Goal: Task Accomplishment & Management: Manage account settings

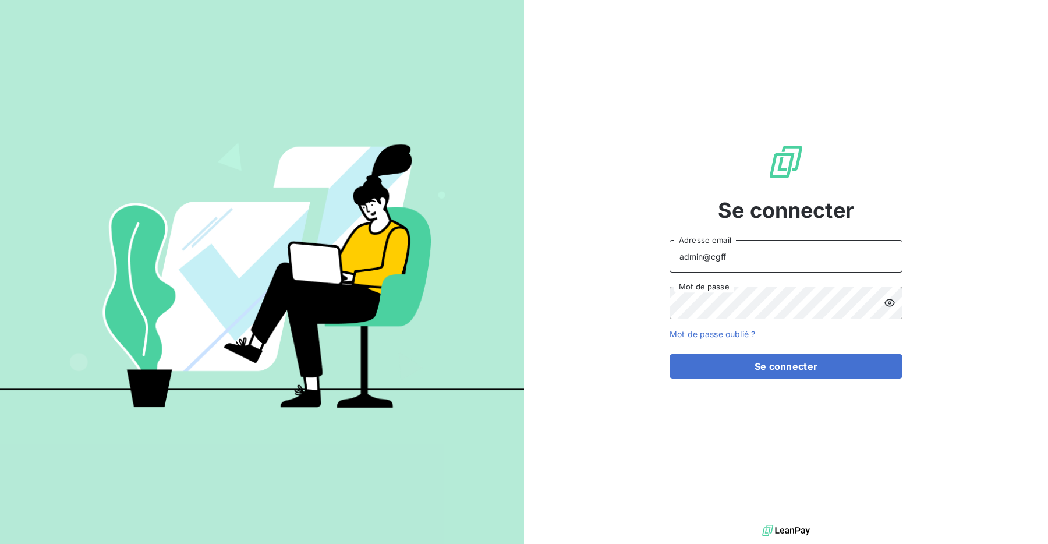
click at [709, 255] on input "admin@cgff" at bounding box center [785, 256] width 233 height 33
drag, startPoint x: 712, startPoint y: 259, endPoint x: 743, endPoint y: 258, distance: 30.3
click at [743, 258] on input "admin@cgff" at bounding box center [785, 256] width 233 height 33
type input "admin@sonatelfixe"
click at [760, 365] on button "Se connecter" at bounding box center [785, 366] width 233 height 24
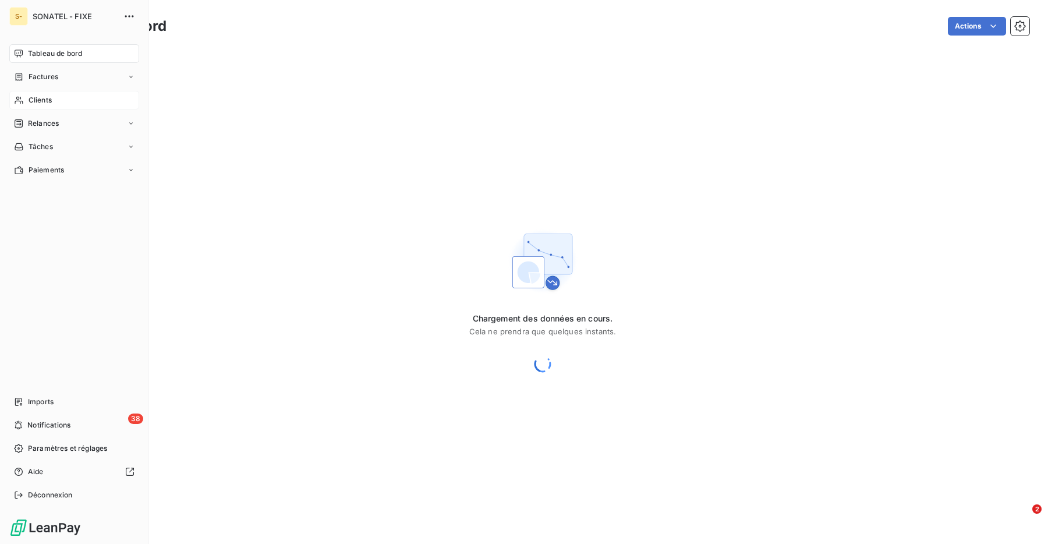
click at [24, 98] on div "Clients" at bounding box center [74, 100] width 130 height 19
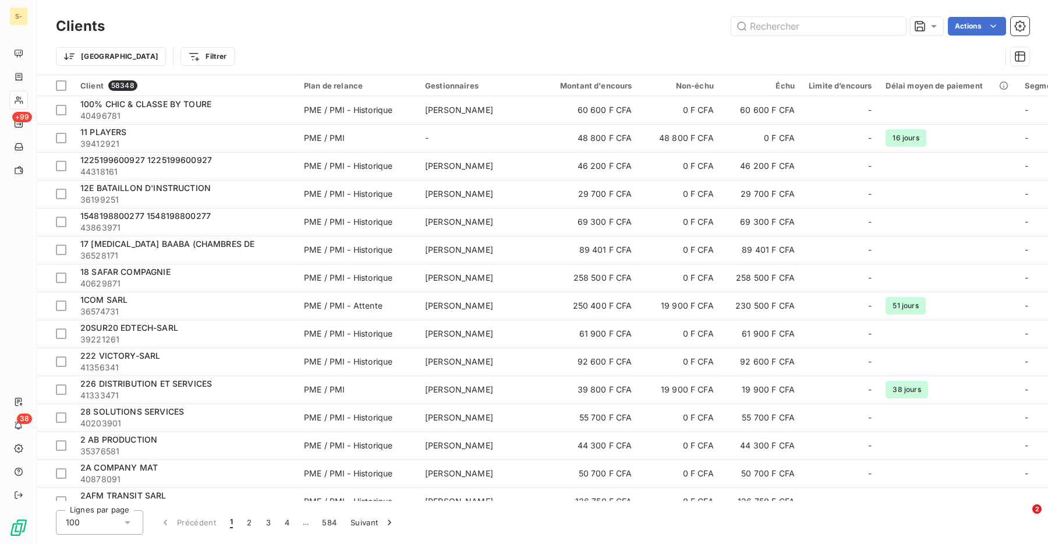
click at [258, 110] on span "40496781" at bounding box center [185, 116] width 210 height 12
